Goal: Task Accomplishment & Management: Use online tool/utility

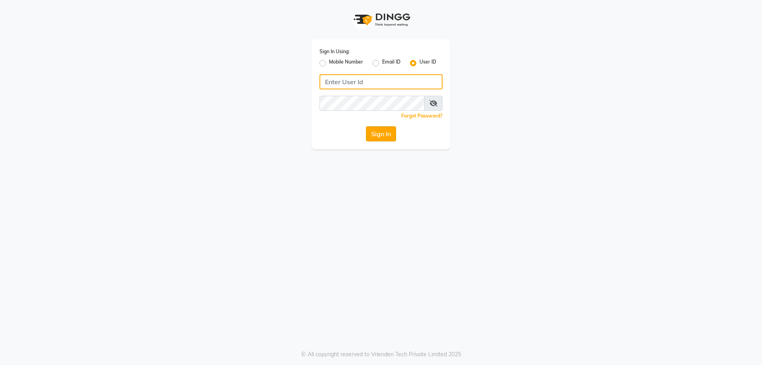
type input "chitra123"
click at [381, 131] on button "Sign In" at bounding box center [381, 133] width 30 height 15
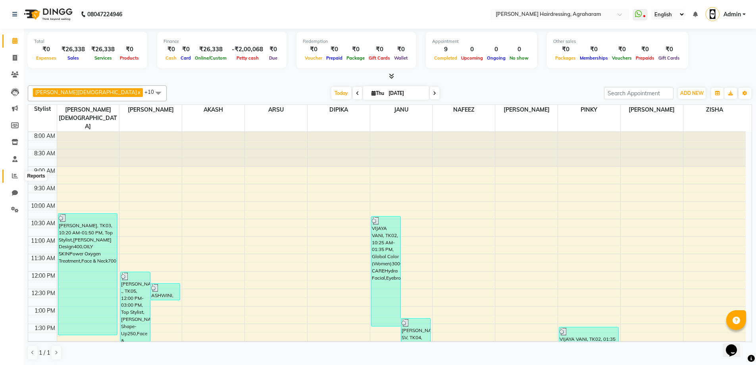
click at [16, 178] on icon at bounding box center [15, 176] width 6 height 6
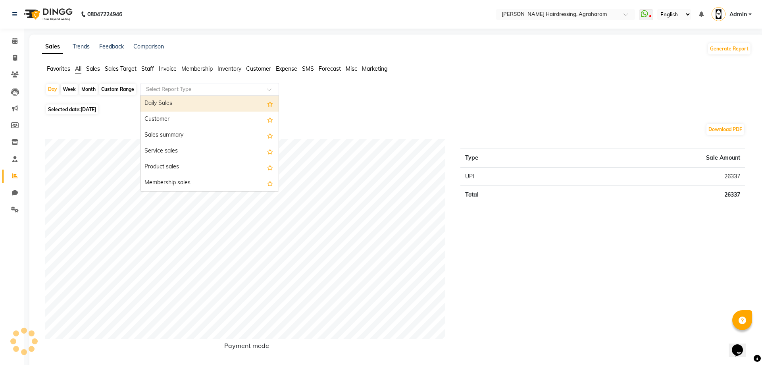
click at [213, 90] on input "text" at bounding box center [202, 89] width 114 height 8
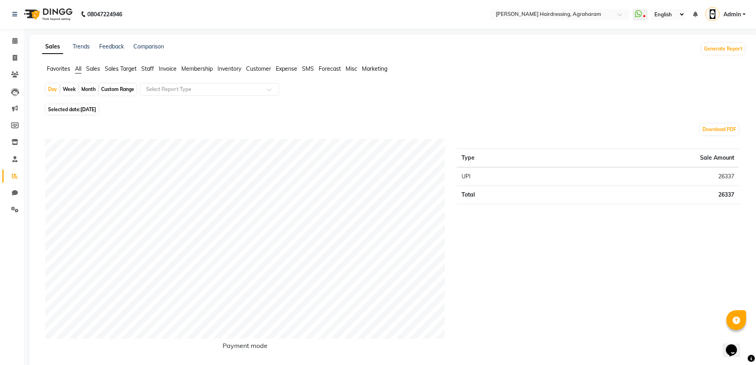
click at [125, 91] on div "Custom Range" at bounding box center [117, 89] width 37 height 11
select select "9"
select select "2025"
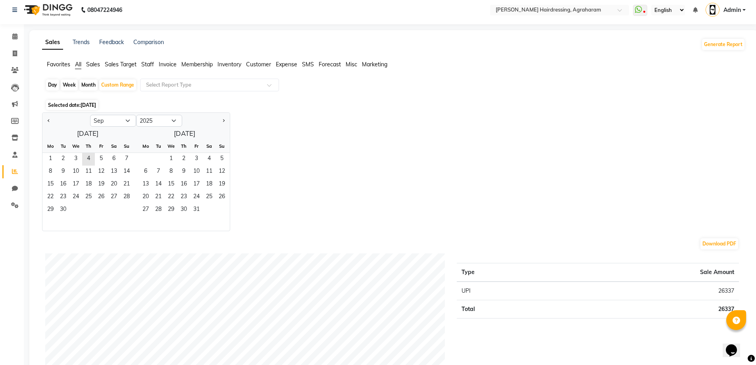
scroll to position [5, 0]
click at [135, 66] on span "Sales Target" at bounding box center [121, 63] width 32 height 7
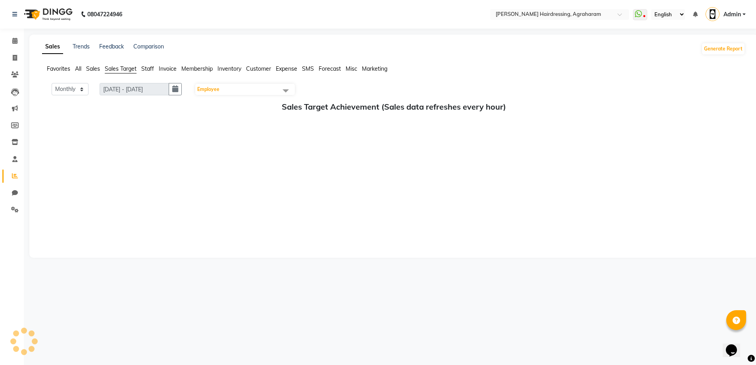
scroll to position [0, 0]
click at [153, 73] on li "Staff" at bounding box center [147, 69] width 13 height 8
select select "9"
select select "2025"
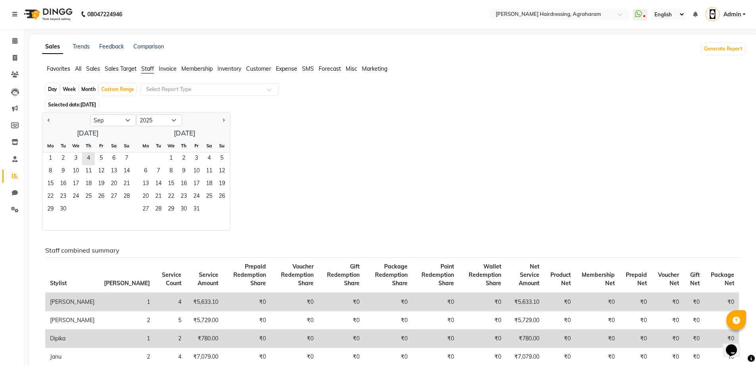
click at [150, 69] on span "Staff" at bounding box center [147, 68] width 13 height 7
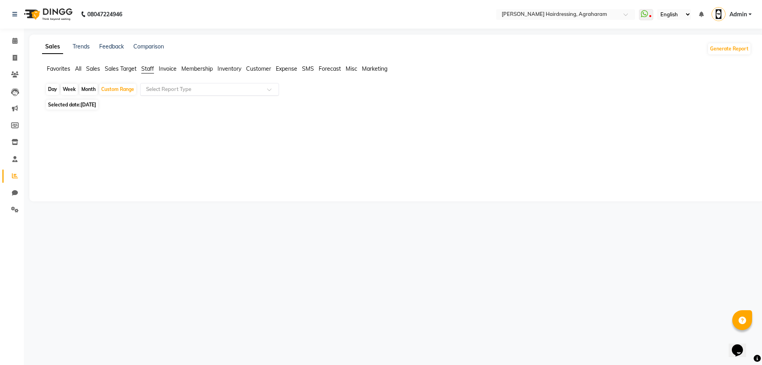
click at [184, 89] on input "text" at bounding box center [202, 89] width 114 height 8
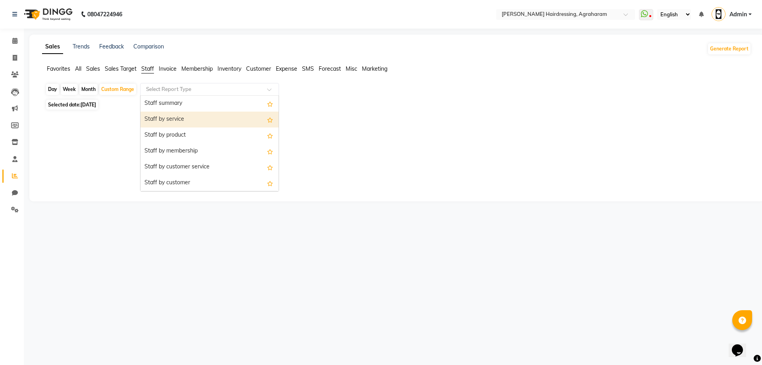
click at [185, 120] on div "Staff by service" at bounding box center [210, 120] width 138 height 16
select select "full_report"
select select "csv"
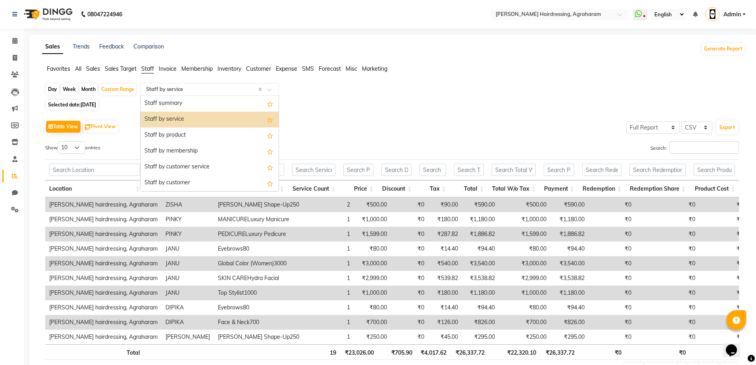
click at [255, 93] on input "text" at bounding box center [202, 89] width 114 height 8
click at [212, 101] on div "Staff summary" at bounding box center [210, 104] width 138 height 16
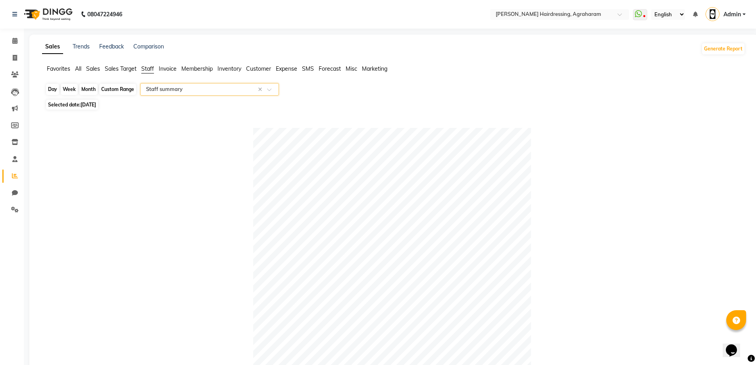
click at [119, 92] on div "Custom Range" at bounding box center [117, 89] width 37 height 11
select select "9"
select select "2025"
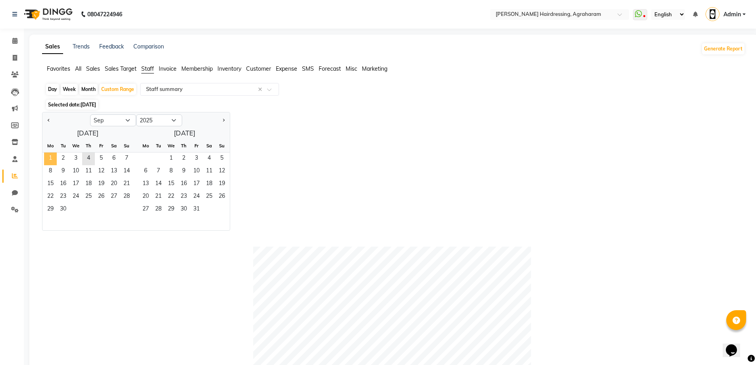
click at [47, 158] on span "1" at bounding box center [50, 158] width 13 height 13
click at [92, 155] on span "4" at bounding box center [88, 158] width 13 height 13
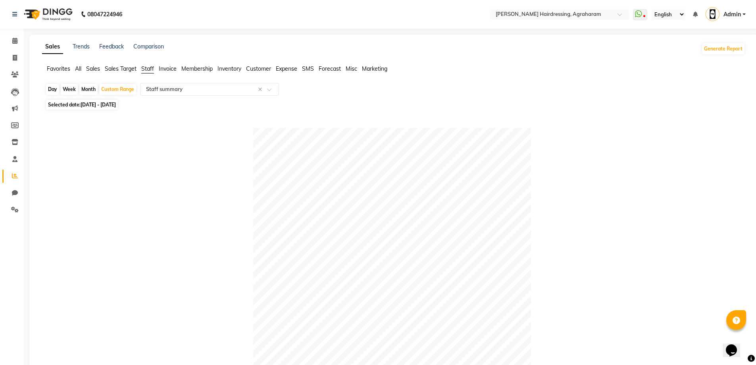
click at [648, 141] on div at bounding box center [392, 267] width 694 height 278
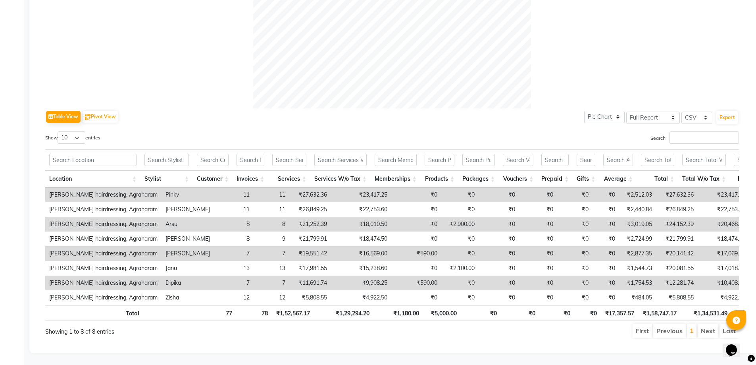
scroll to position [309, 0]
click at [311, 246] on td "₹19,551.42" at bounding box center [310, 253] width 42 height 15
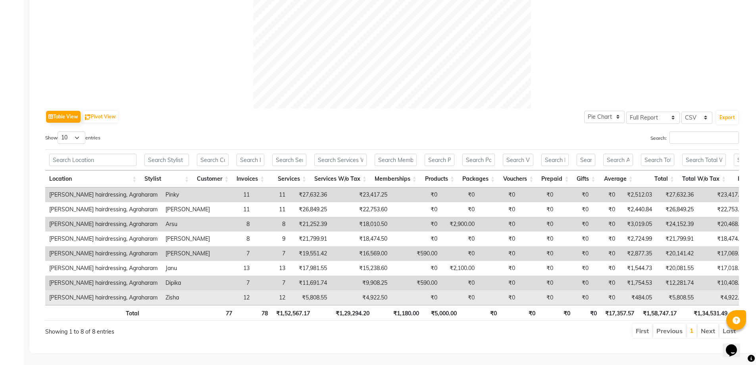
click at [331, 290] on td "₹4,922.50" at bounding box center [361, 297] width 60 height 15
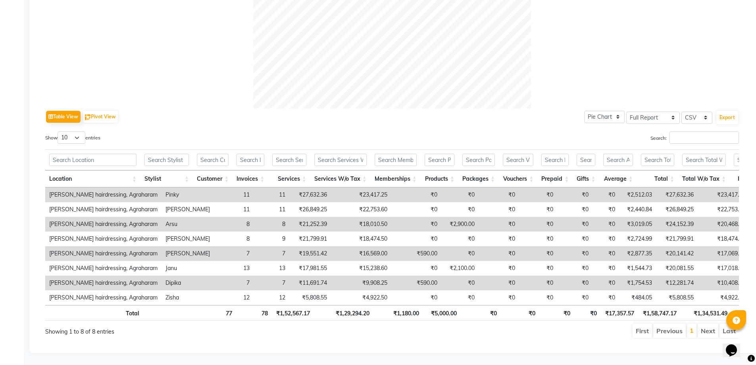
click at [162, 246] on td "[PERSON_NAME]" at bounding box center [188, 253] width 52 height 15
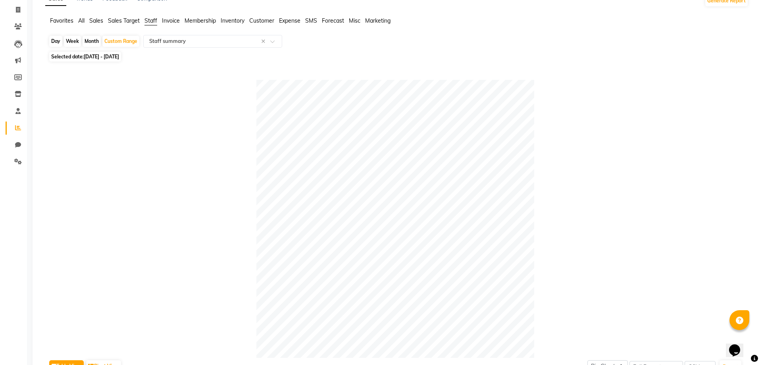
scroll to position [0, 0]
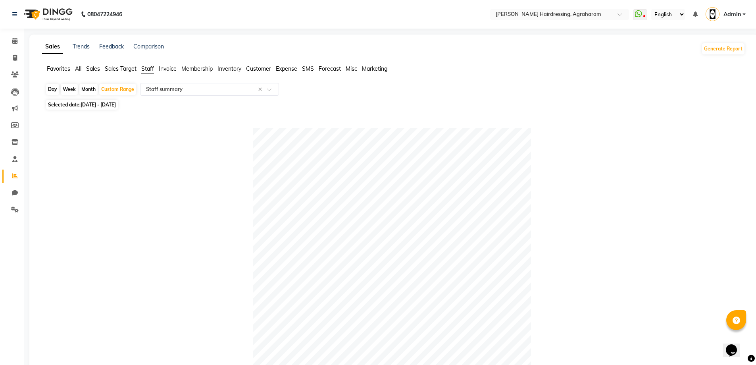
click at [145, 69] on span "Staff" at bounding box center [147, 68] width 13 height 7
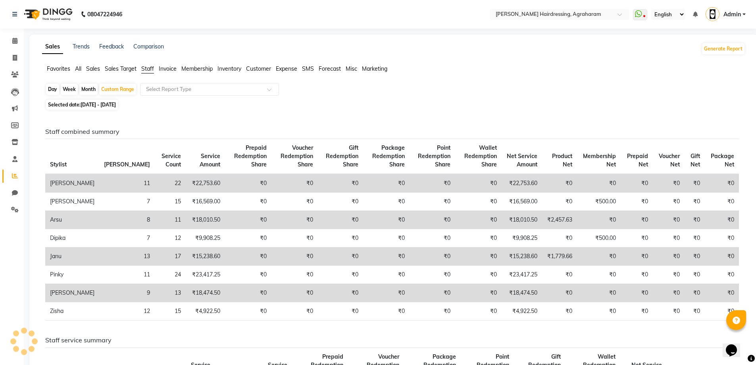
click at [145, 69] on span "Staff" at bounding box center [147, 68] width 13 height 7
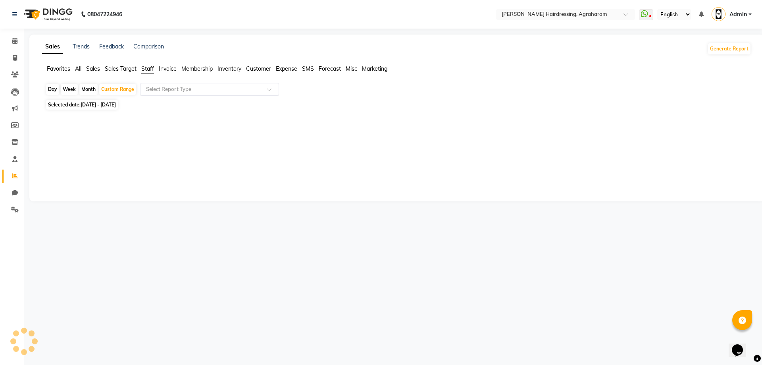
click at [164, 95] on div "Select Report Type" at bounding box center [209, 89] width 139 height 13
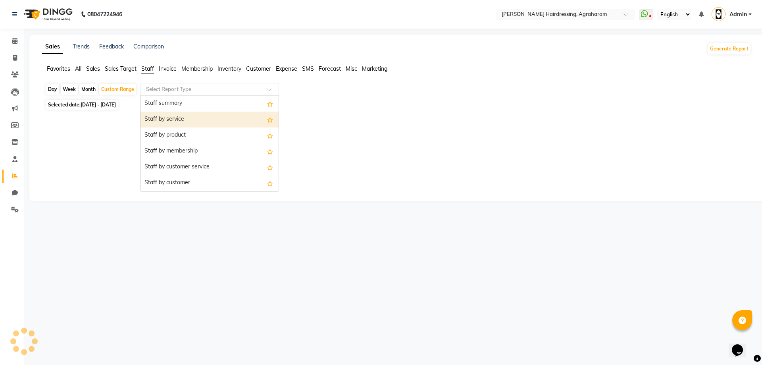
click at [184, 116] on div "Staff by service" at bounding box center [210, 120] width 138 height 16
select select "full_report"
select select "csv"
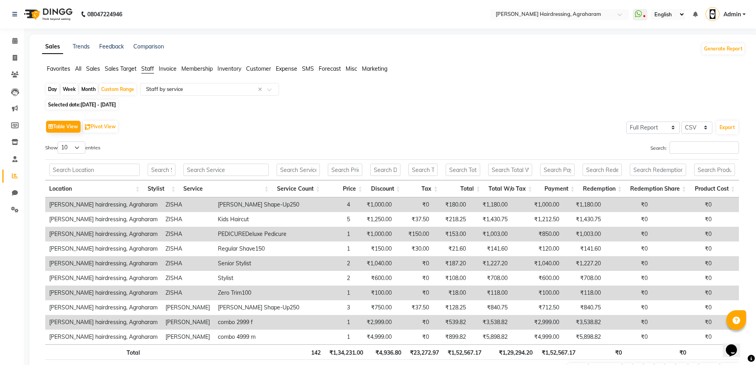
click at [146, 70] on span "Staff" at bounding box center [147, 68] width 13 height 7
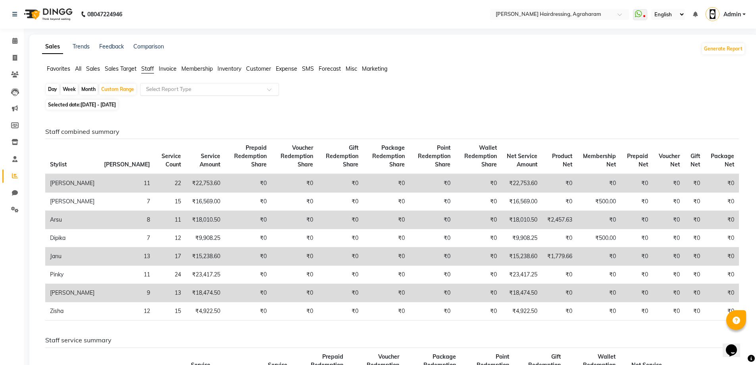
click at [160, 86] on input "text" at bounding box center [202, 89] width 114 height 8
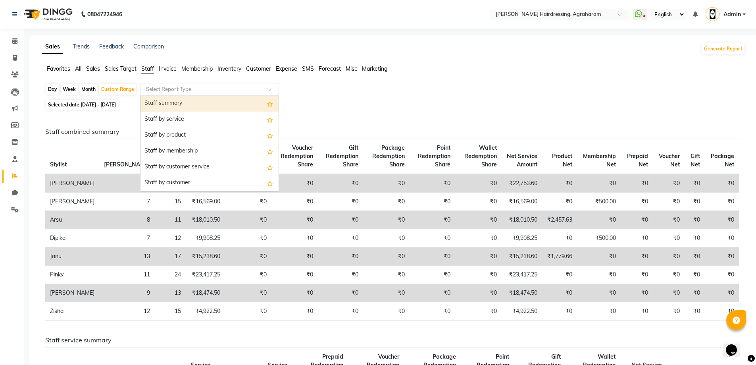
click at [168, 100] on div "Staff summary" at bounding box center [210, 104] width 138 height 16
select select "full_report"
select select "csv"
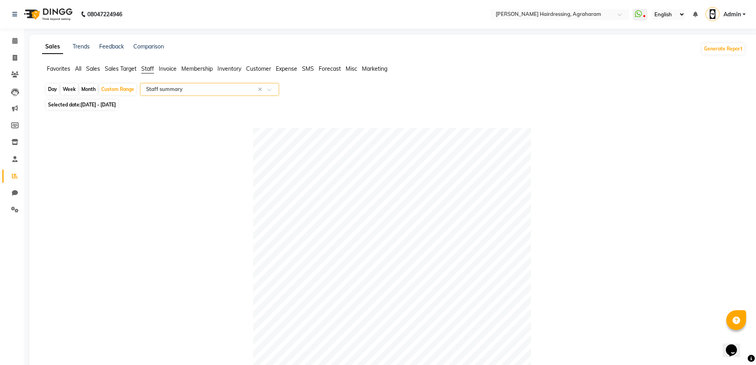
click at [118, 101] on span "Selected date: [DATE] - [DATE]" at bounding box center [82, 105] width 72 height 10
select select "9"
select select "2025"
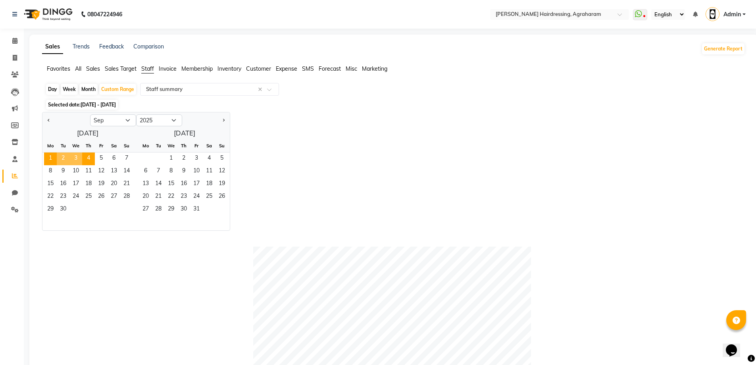
click at [54, 89] on div "Day" at bounding box center [52, 89] width 13 height 11
select select "9"
select select "2025"
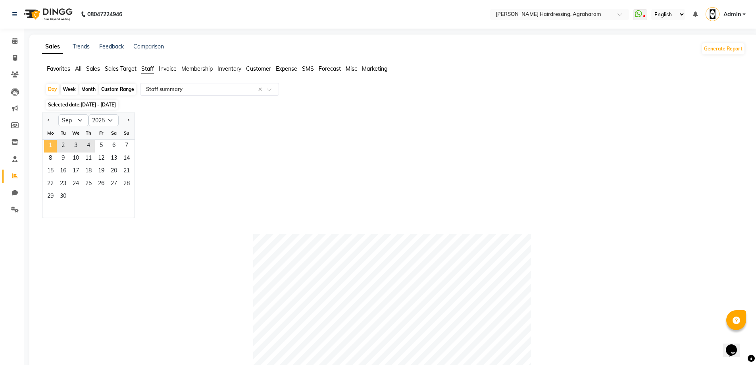
click at [54, 147] on span "1" at bounding box center [50, 146] width 13 height 13
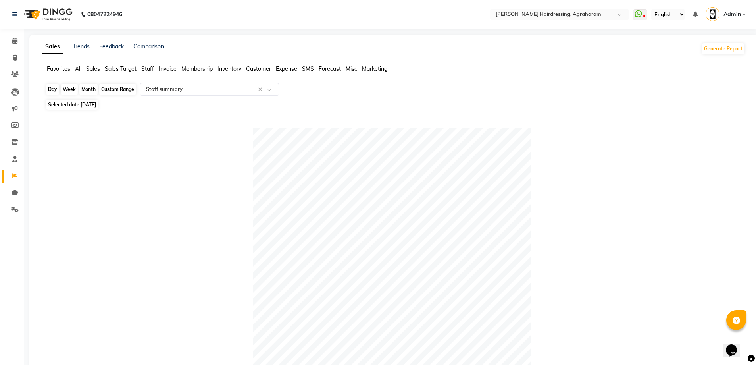
click at [50, 87] on div "Day" at bounding box center [52, 89] width 13 height 11
select select "9"
select select "2025"
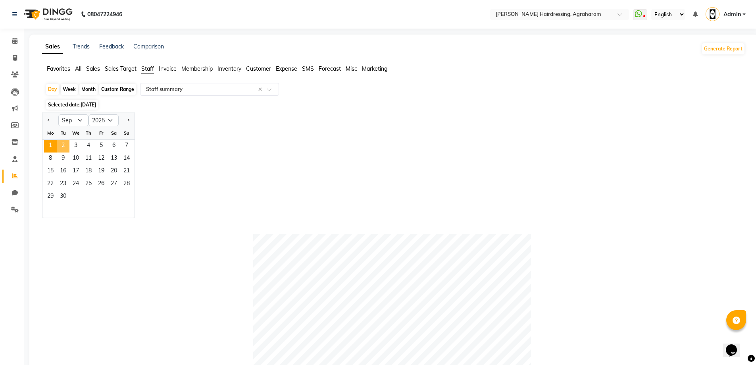
click at [64, 143] on span "2" at bounding box center [63, 146] width 13 height 13
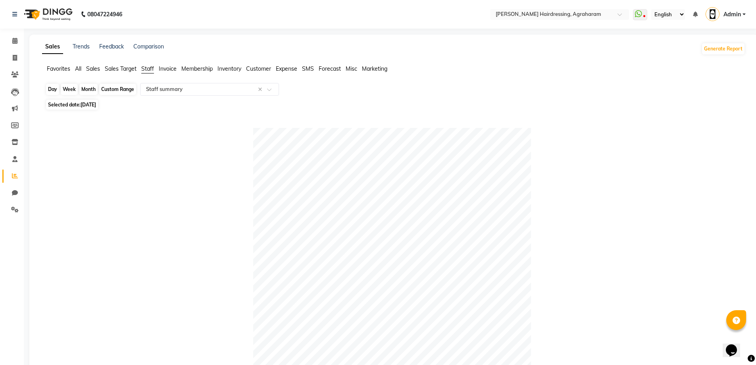
click at [48, 90] on div "Day" at bounding box center [52, 89] width 13 height 11
select select "9"
select select "2025"
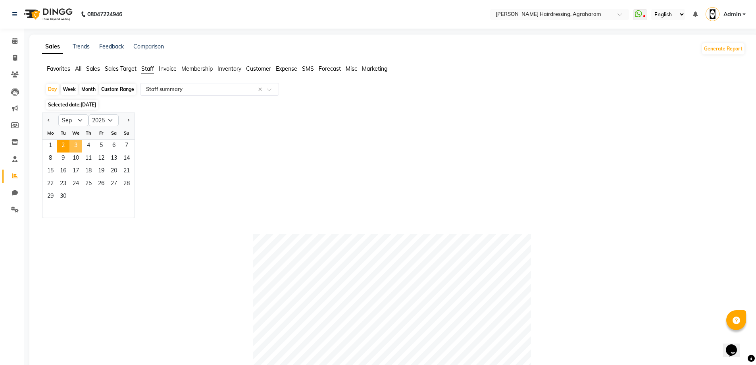
click at [71, 147] on span "3" at bounding box center [75, 146] width 13 height 13
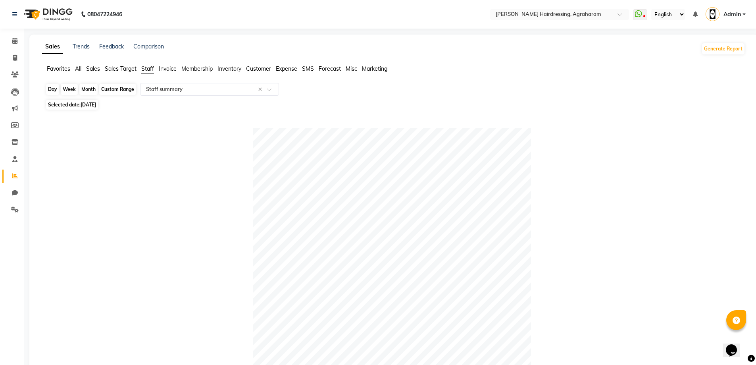
click at [57, 89] on div "Day" at bounding box center [52, 89] width 13 height 11
select select "9"
select select "2025"
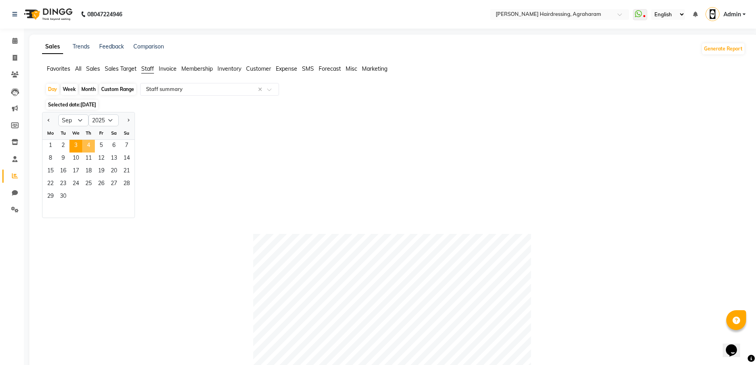
click at [88, 143] on span "4" at bounding box center [88, 146] width 13 height 13
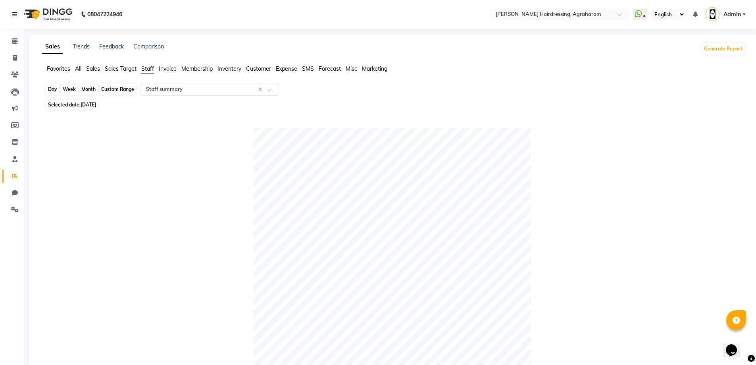
click at [50, 89] on div "Day" at bounding box center [52, 89] width 13 height 11
select select "9"
select select "2025"
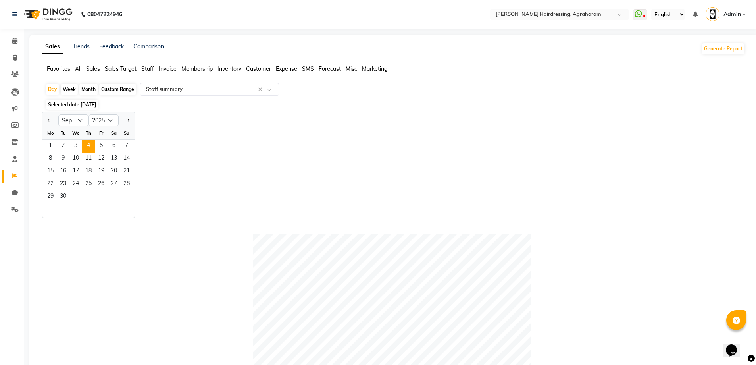
click at [102, 85] on div "Custom Range" at bounding box center [117, 89] width 37 height 11
select select "9"
select select "2025"
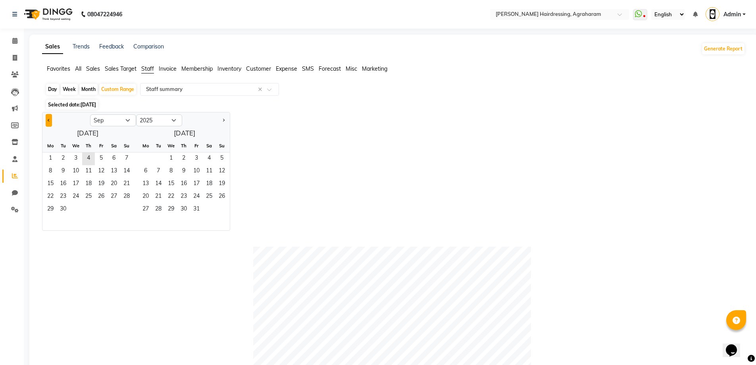
click at [46, 118] on button "Previous month" at bounding box center [49, 120] width 6 height 13
select select "8"
click at [99, 155] on span "1" at bounding box center [101, 158] width 13 height 13
click at [129, 208] on span "31" at bounding box center [126, 209] width 13 height 13
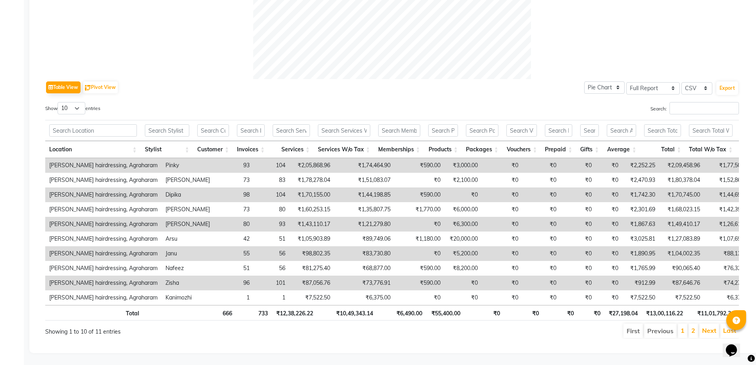
scroll to position [338, 0]
click at [230, 158] on td "93" at bounding box center [234, 165] width 40 height 15
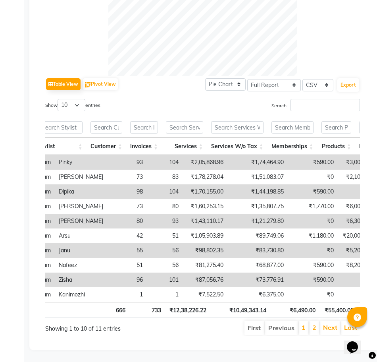
scroll to position [0, 108]
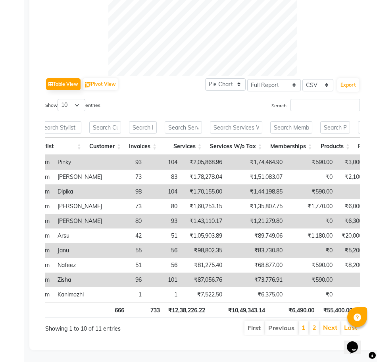
drag, startPoint x: 373, startPoint y: 198, endPoint x: 376, endPoint y: 188, distance: 10.4
click at [374, 191] on div "Sales Trends Feedback Comparison Generate Report Favorites All Sales Sales Targ…" at bounding box center [204, 68] width 350 height 564
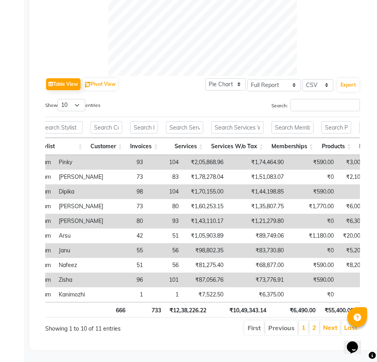
scroll to position [0, 110]
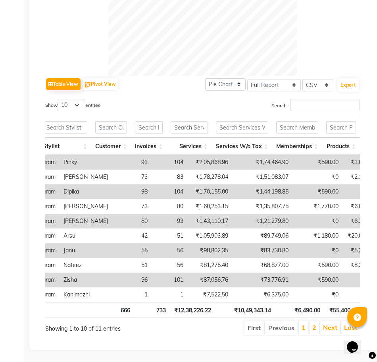
click at [67, 243] on td "Janu" at bounding box center [86, 250] width 52 height 15
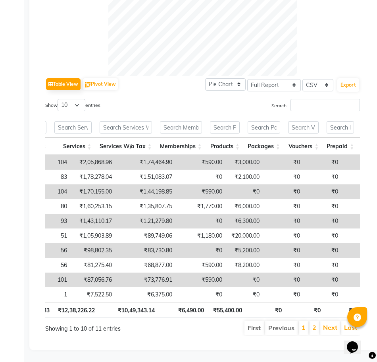
scroll to position [0, 146]
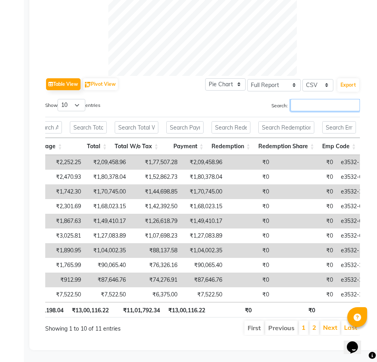
click at [322, 99] on input "Search:" at bounding box center [325, 105] width 69 height 12
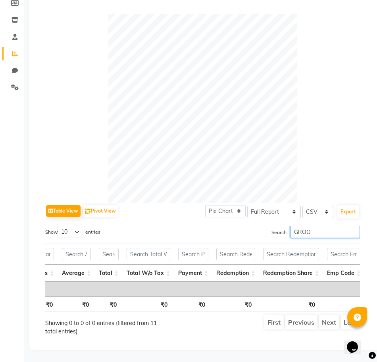
type input "GROOM"
click at [353, 226] on input "GROOM" at bounding box center [325, 232] width 69 height 12
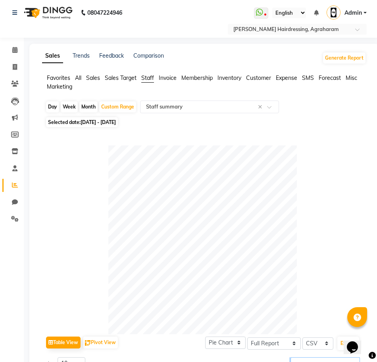
scroll to position [0, 0]
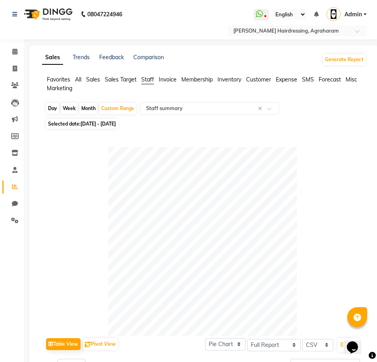
click at [52, 108] on div "Day" at bounding box center [52, 108] width 13 height 11
select select "8"
select select "2025"
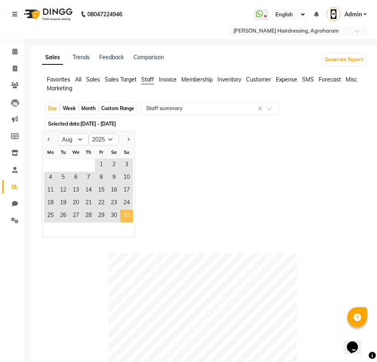
click at [128, 217] on span "31" at bounding box center [126, 216] width 13 height 13
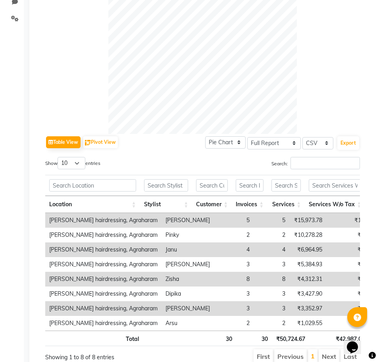
scroll to position [204, 0]
